Goal: Task Accomplishment & Management: Complete application form

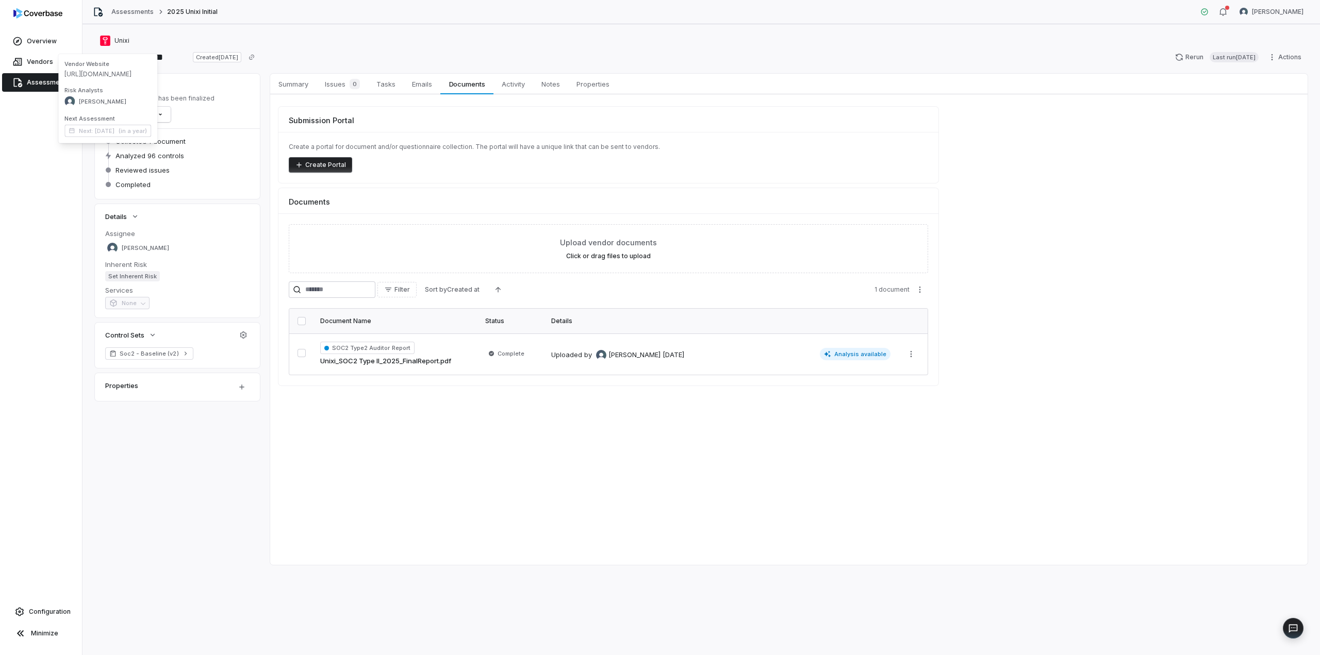
click at [34, 85] on span "Assessments" at bounding box center [48, 82] width 42 height 8
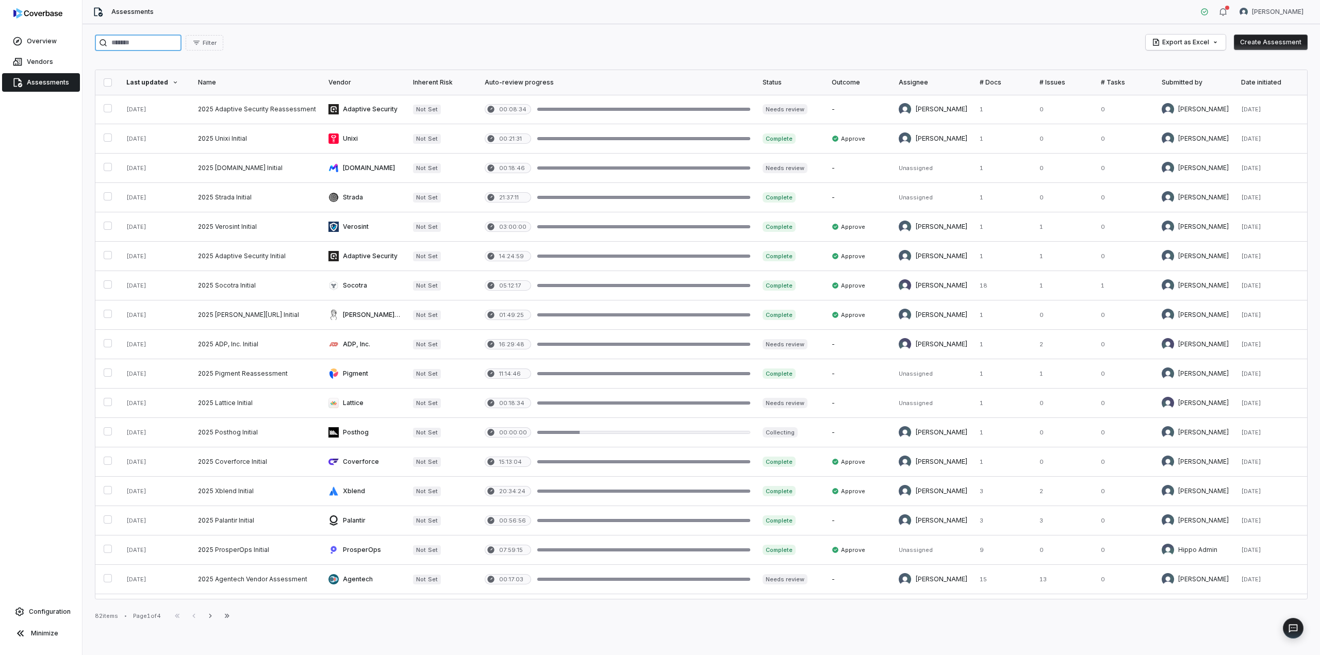
click at [150, 42] on input "search" at bounding box center [138, 43] width 87 height 17
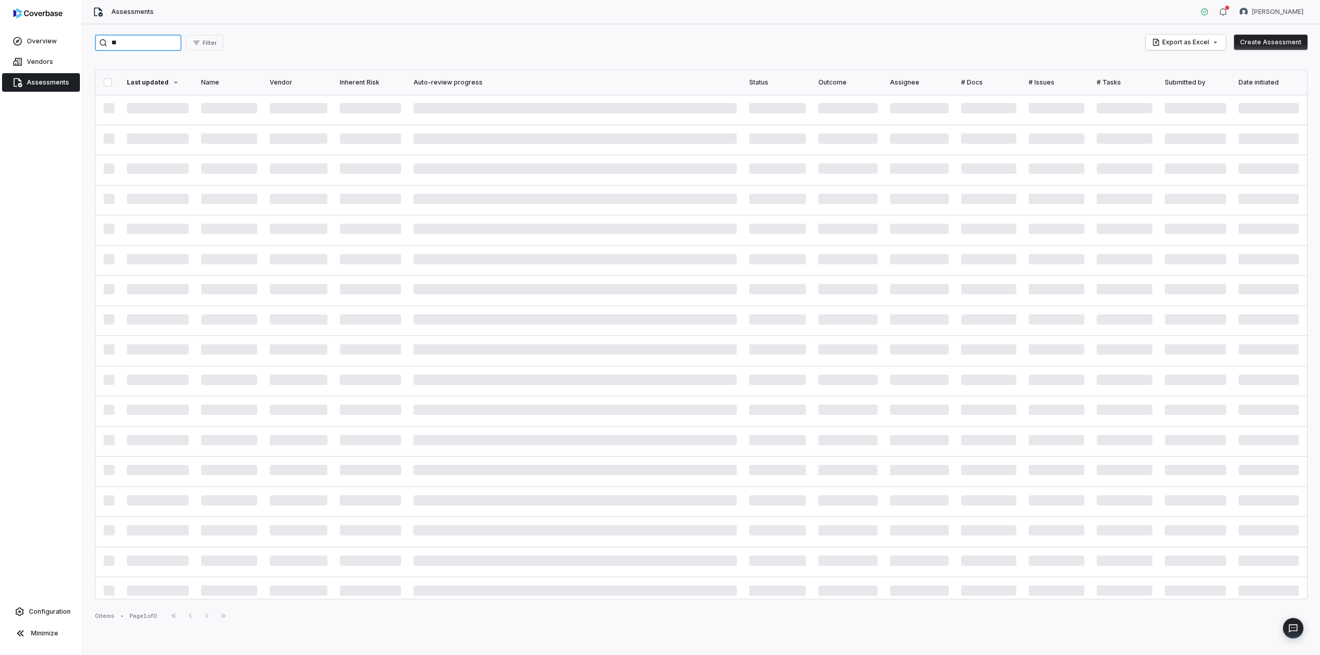
type input "*"
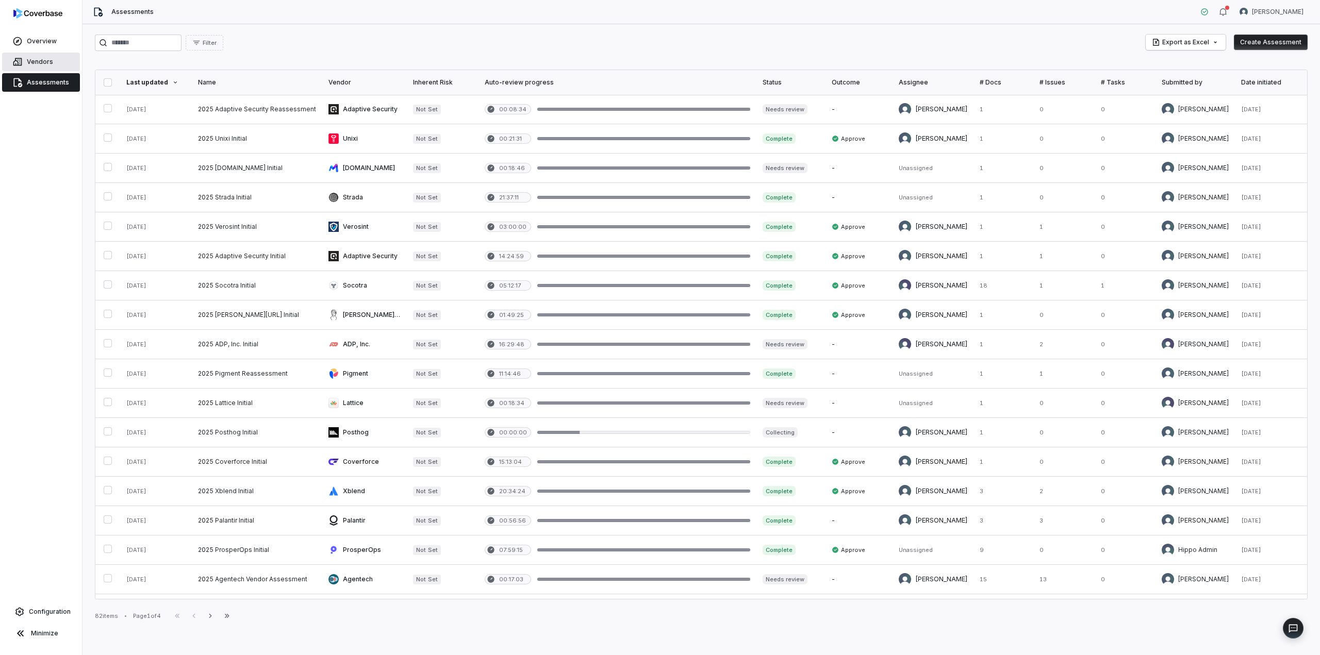
click at [28, 58] on span "Vendors" at bounding box center [40, 62] width 26 height 8
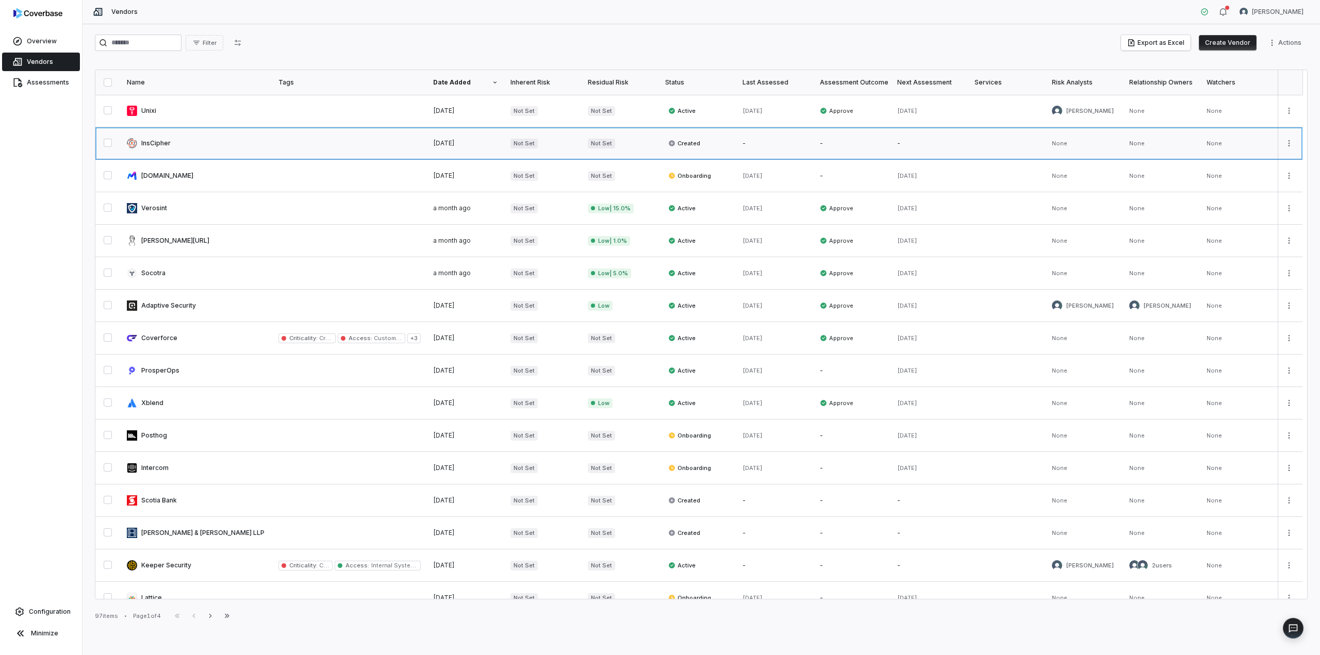
click at [142, 145] on link at bounding box center [197, 143] width 152 height 32
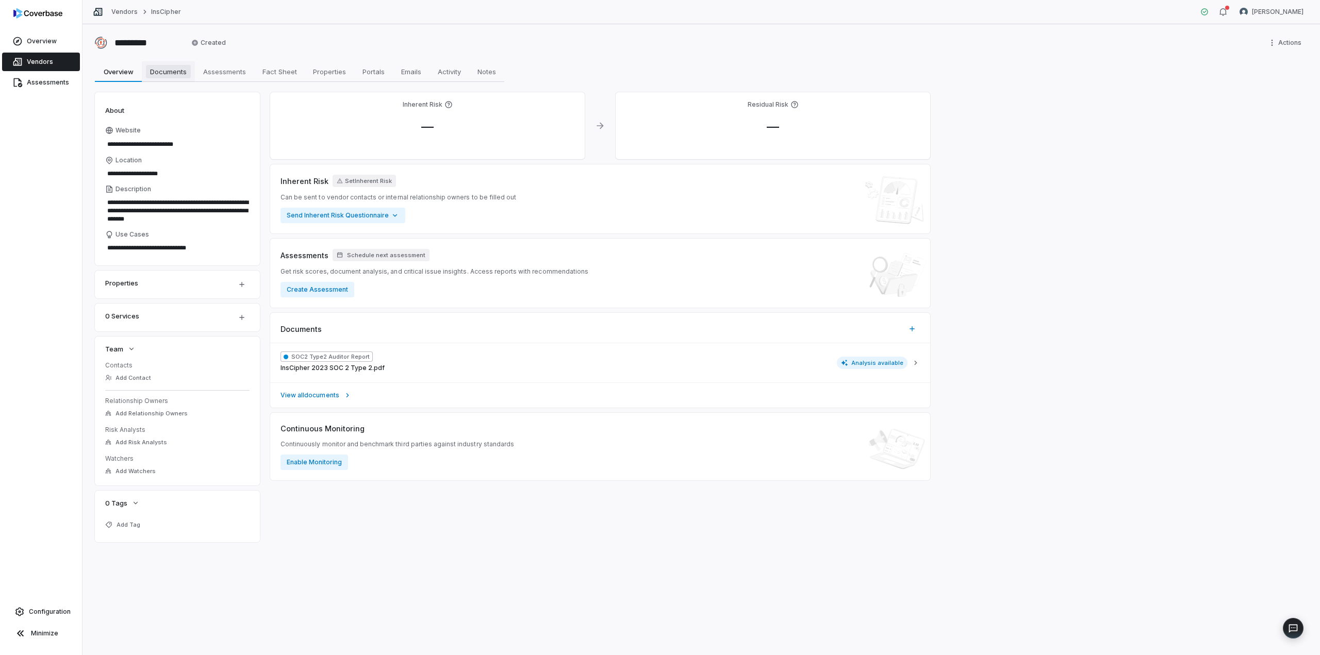
click at [160, 74] on span "Documents" at bounding box center [168, 71] width 45 height 13
type textarea "*"
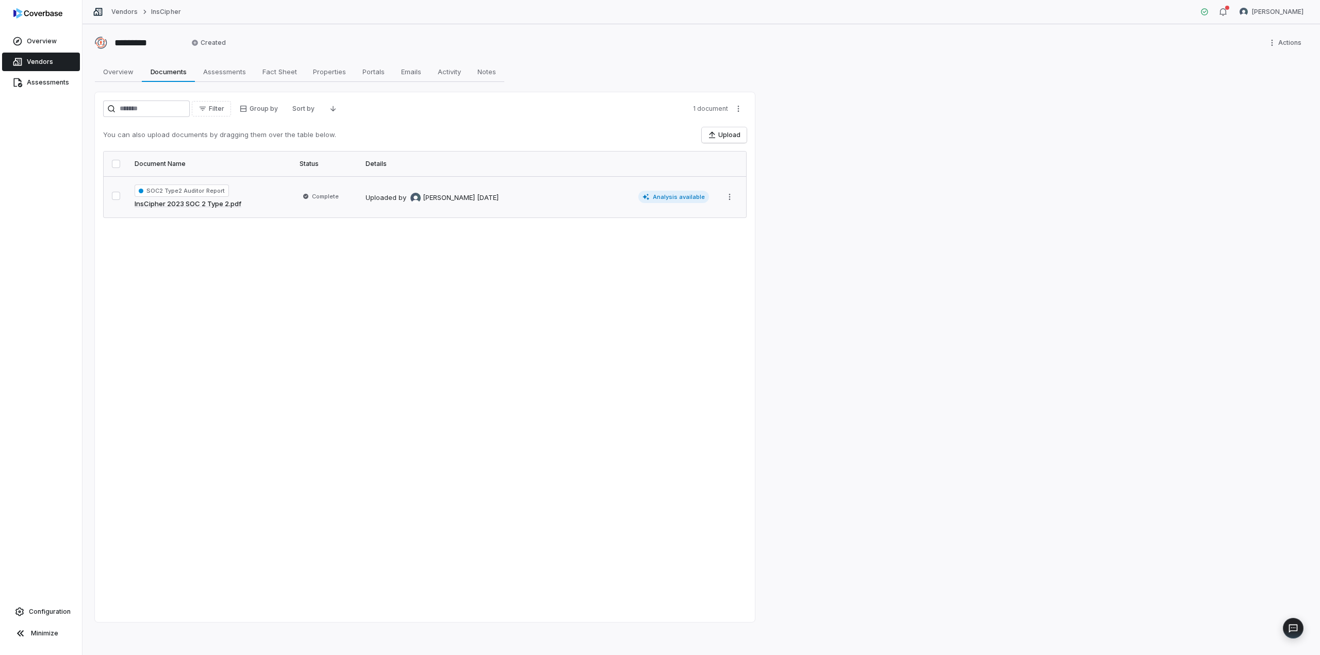
click at [467, 196] on div "Uploaded by [PERSON_NAME] [DATE]" at bounding box center [432, 198] width 133 height 10
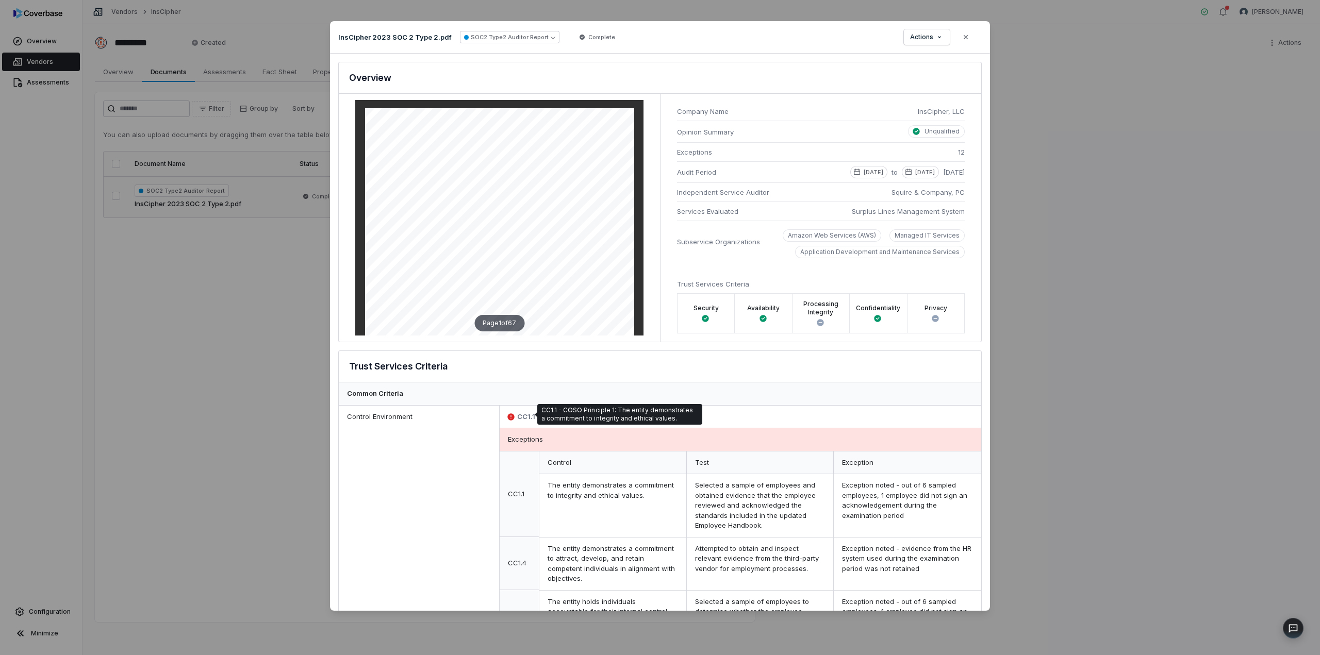
click at [517, 413] on span "CC1.1" at bounding box center [526, 417] width 18 height 10
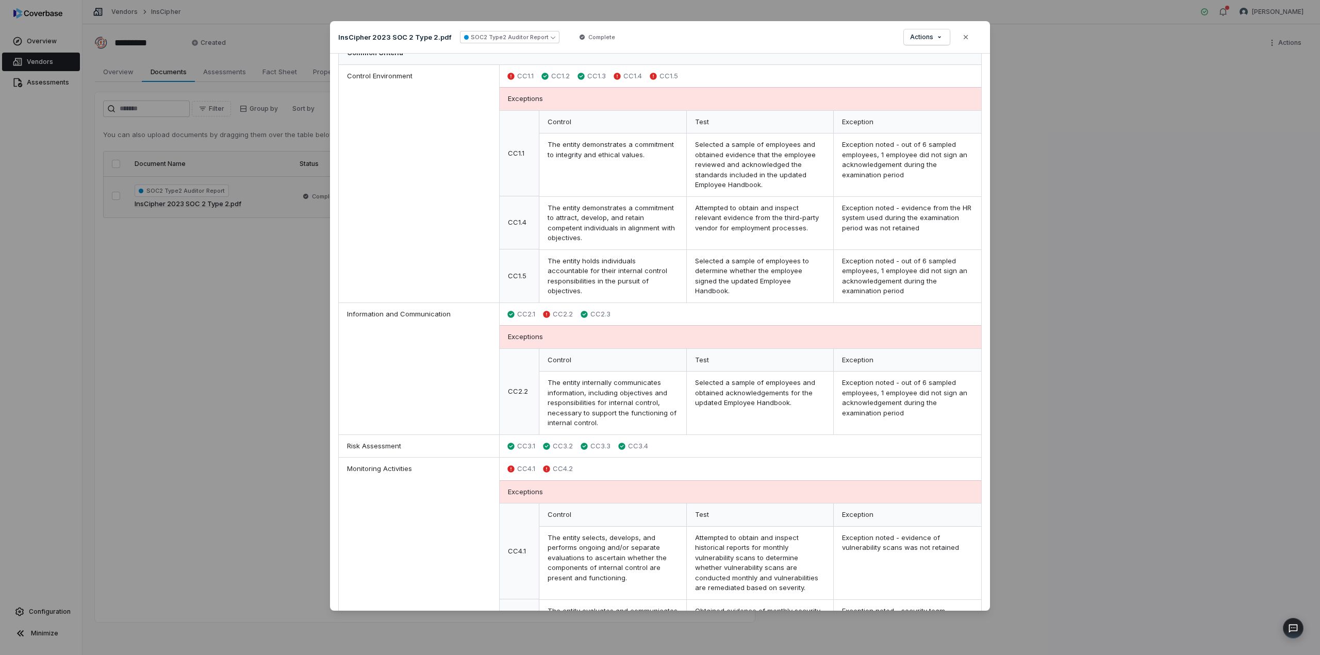
scroll to position [341, 0]
click at [965, 37] on icon "button" at bounding box center [966, 37] width 4 height 4
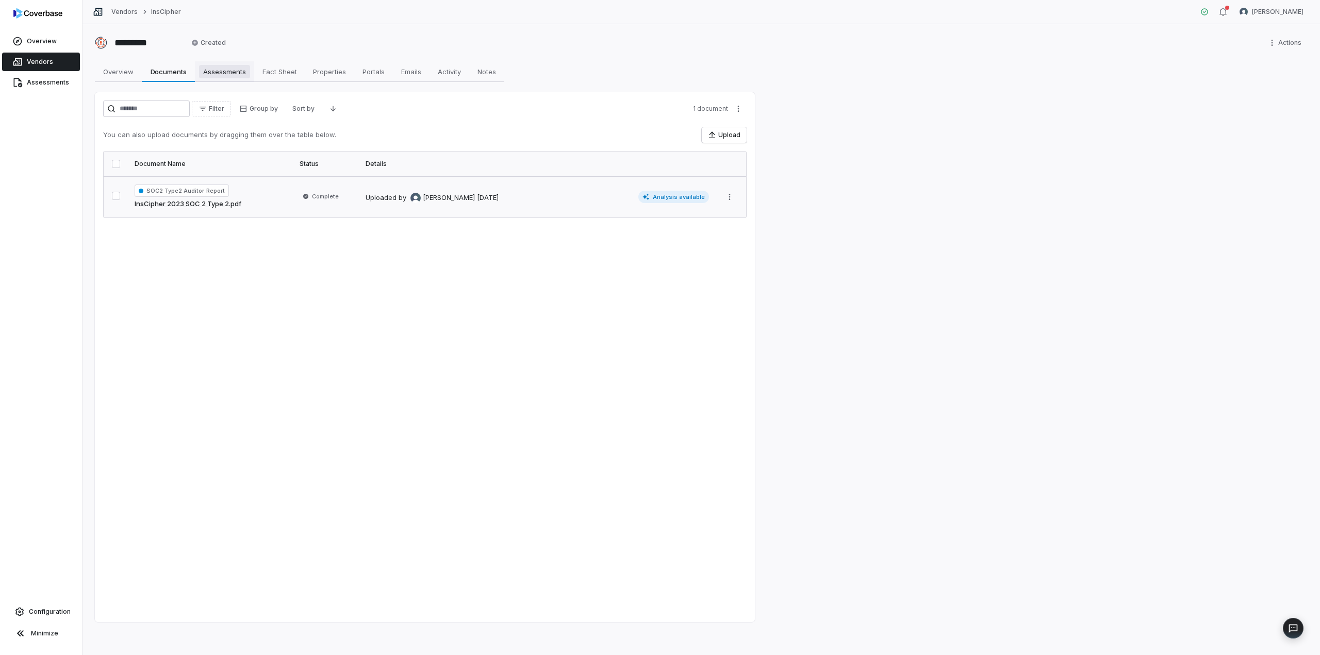
click at [223, 72] on span "Assessments" at bounding box center [224, 71] width 51 height 13
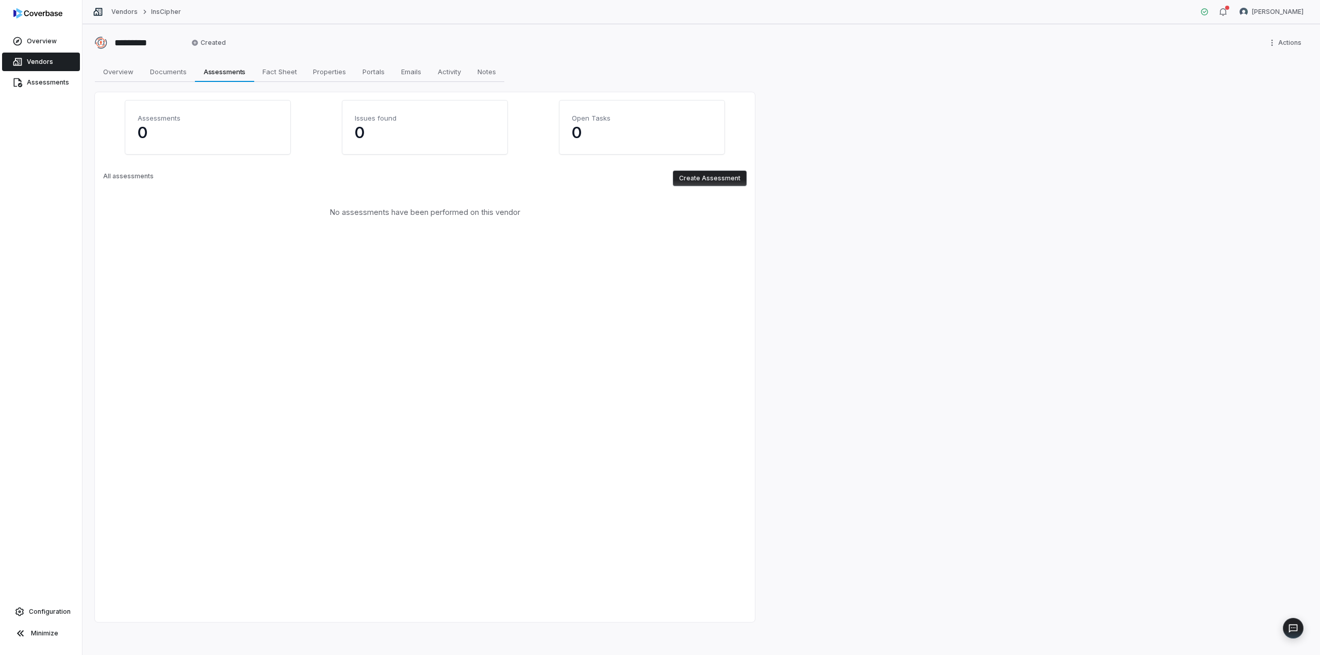
click at [703, 177] on button "Create Assessment" at bounding box center [710, 178] width 74 height 15
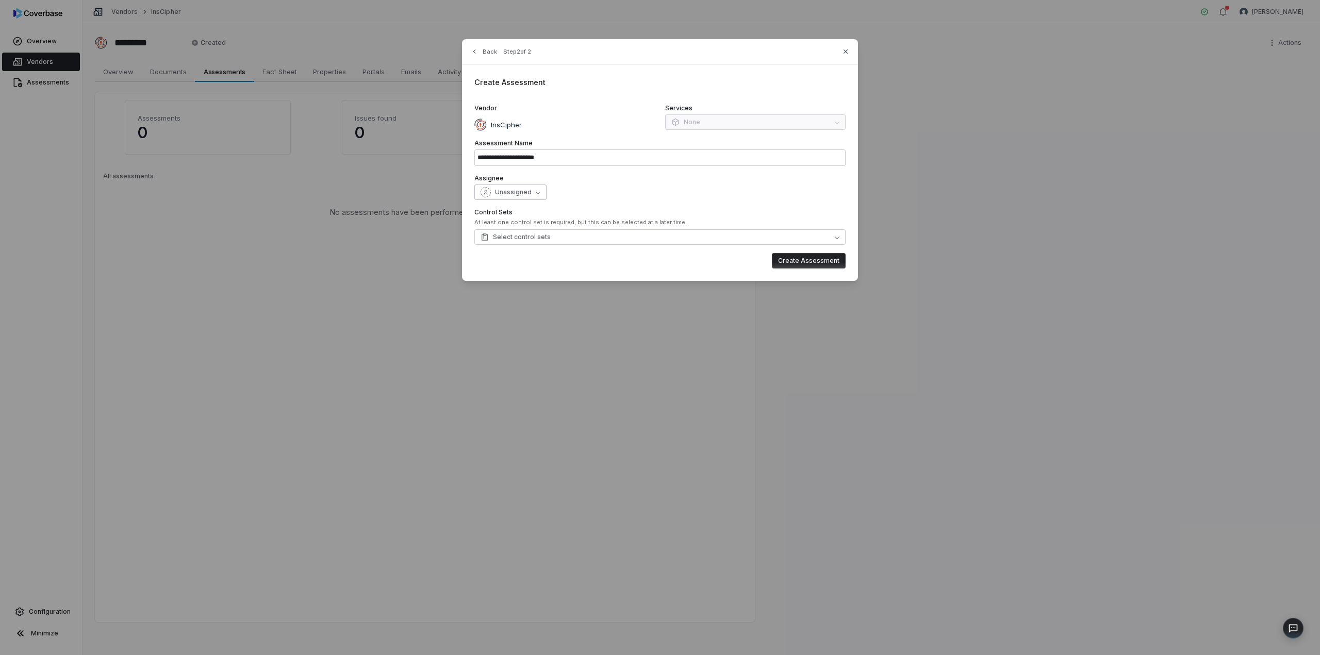
click at [532, 196] on button "Unassigned" at bounding box center [510, 192] width 72 height 15
click at [517, 311] on div "[PERSON_NAME]" at bounding box center [528, 306] width 99 height 17
click at [588, 238] on button "Select control sets" at bounding box center [659, 237] width 371 height 15
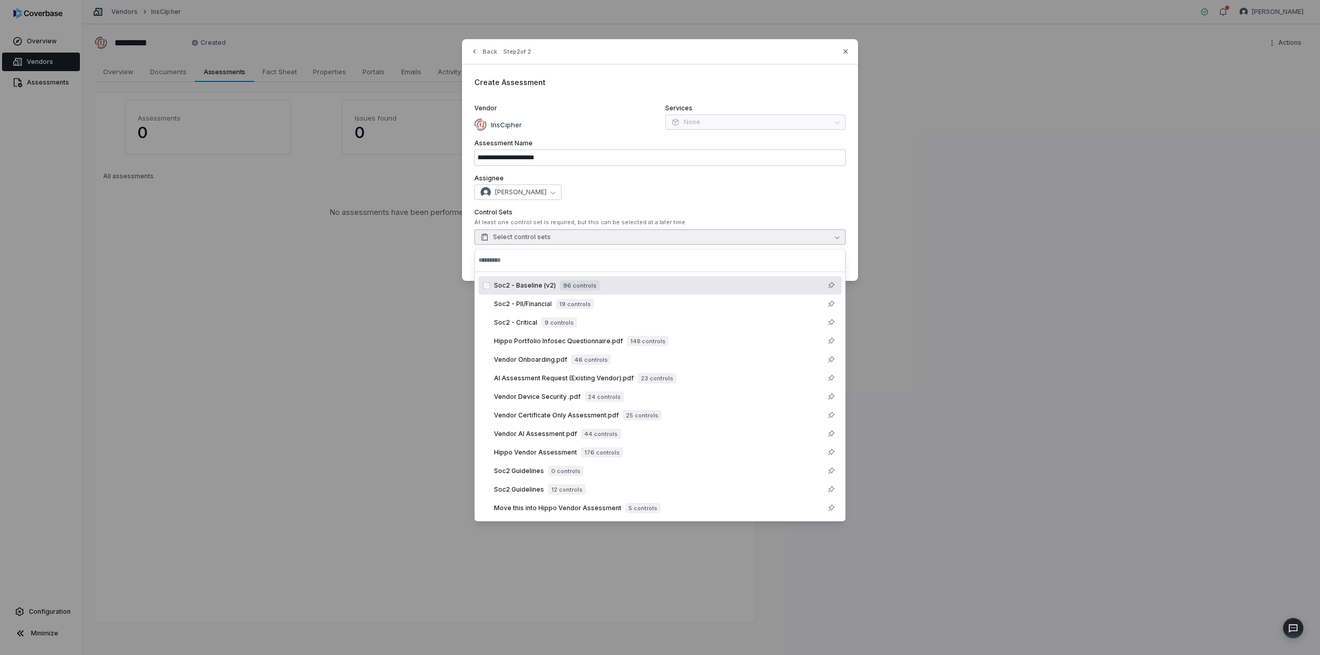
click at [549, 281] on div "Soc2 - Baseline (v2) 96 controls" at bounding box center [547, 286] width 106 height 10
click at [843, 202] on div "**********" at bounding box center [660, 160] width 396 height 242
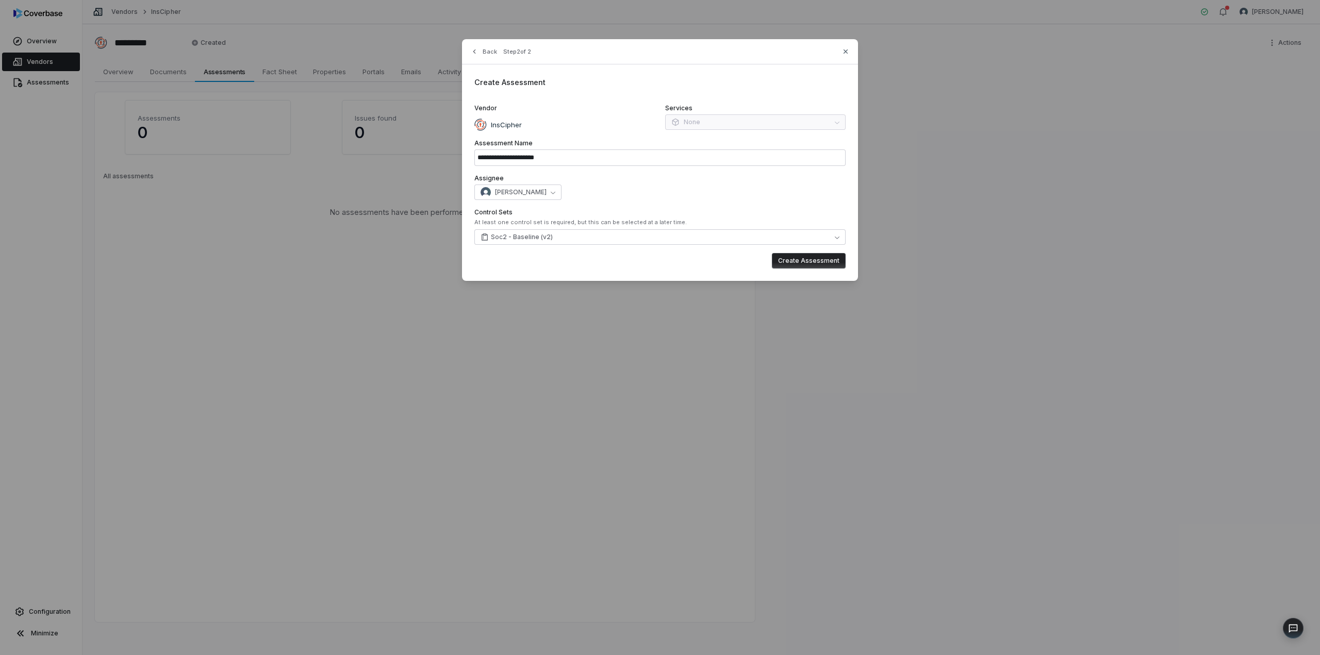
click at [818, 260] on button "Create Assessment" at bounding box center [809, 260] width 74 height 15
type input "**********"
